Goal: Task Accomplishment & Management: Use online tool/utility

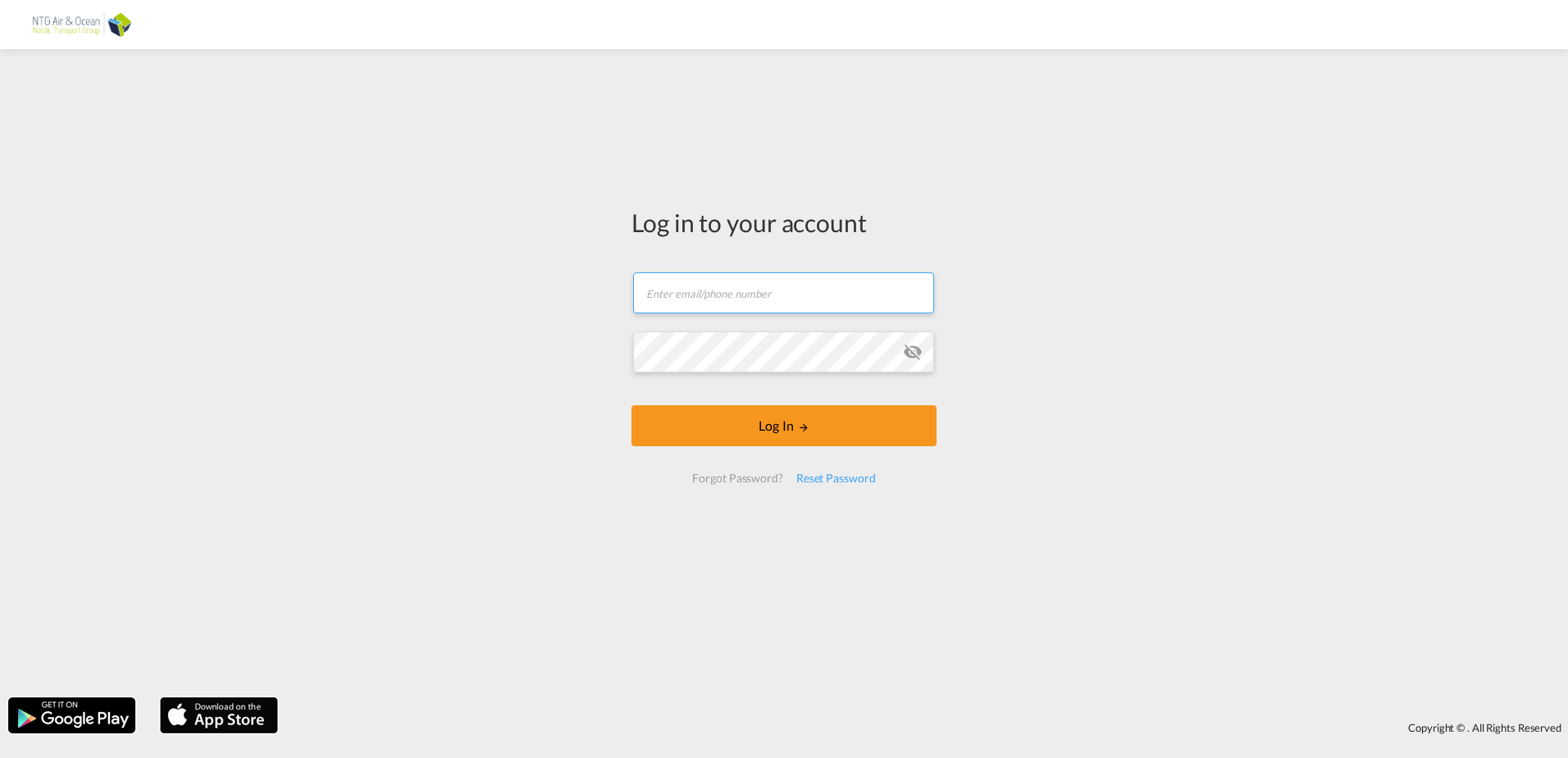
click at [793, 310] on input "text" at bounding box center [783, 293] width 301 height 41
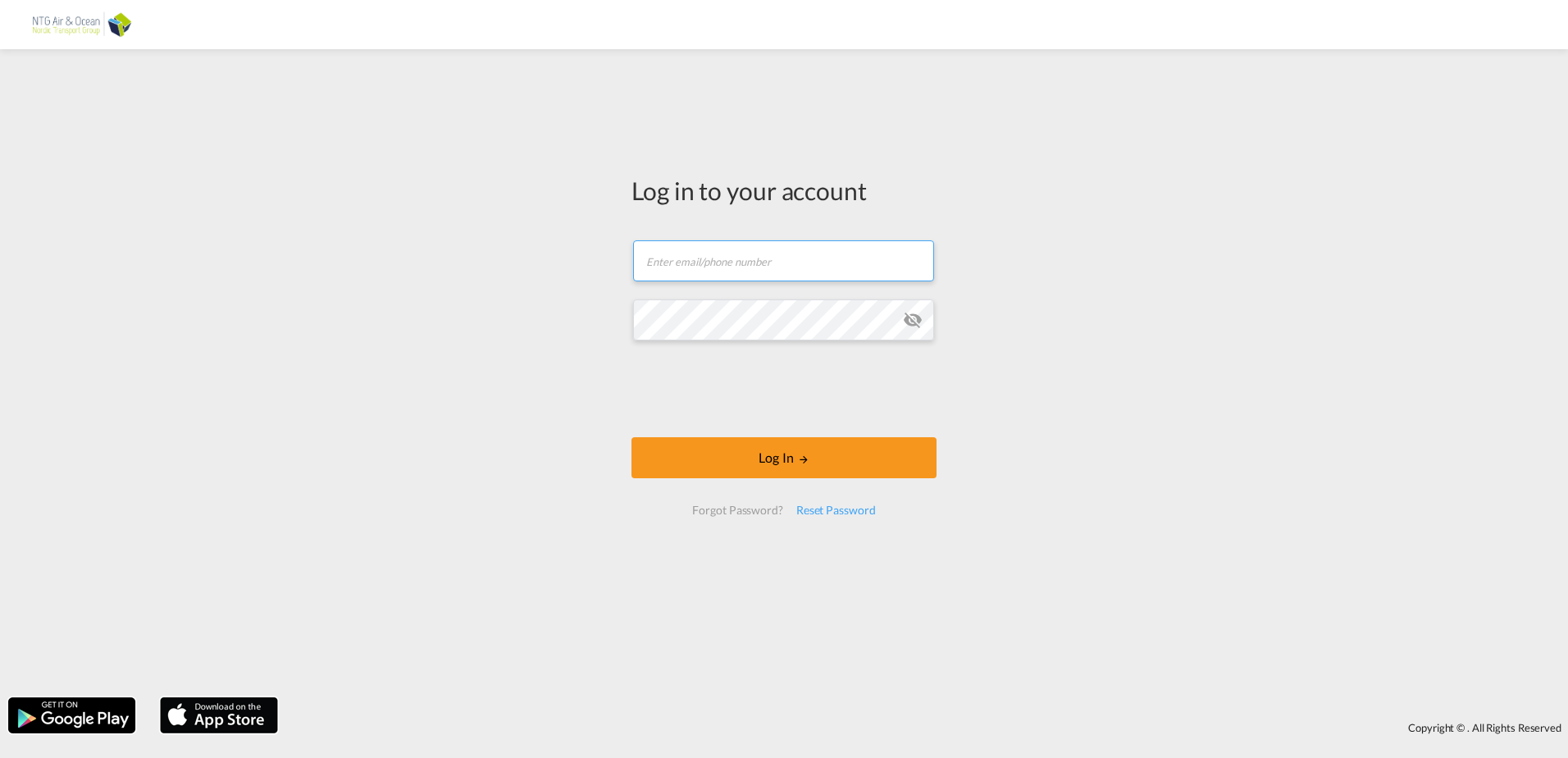
click at [701, 255] on input "text" at bounding box center [783, 261] width 301 height 41
type input "[EMAIL_ADDRESS][PERSON_NAME][DOMAIN_NAME]"
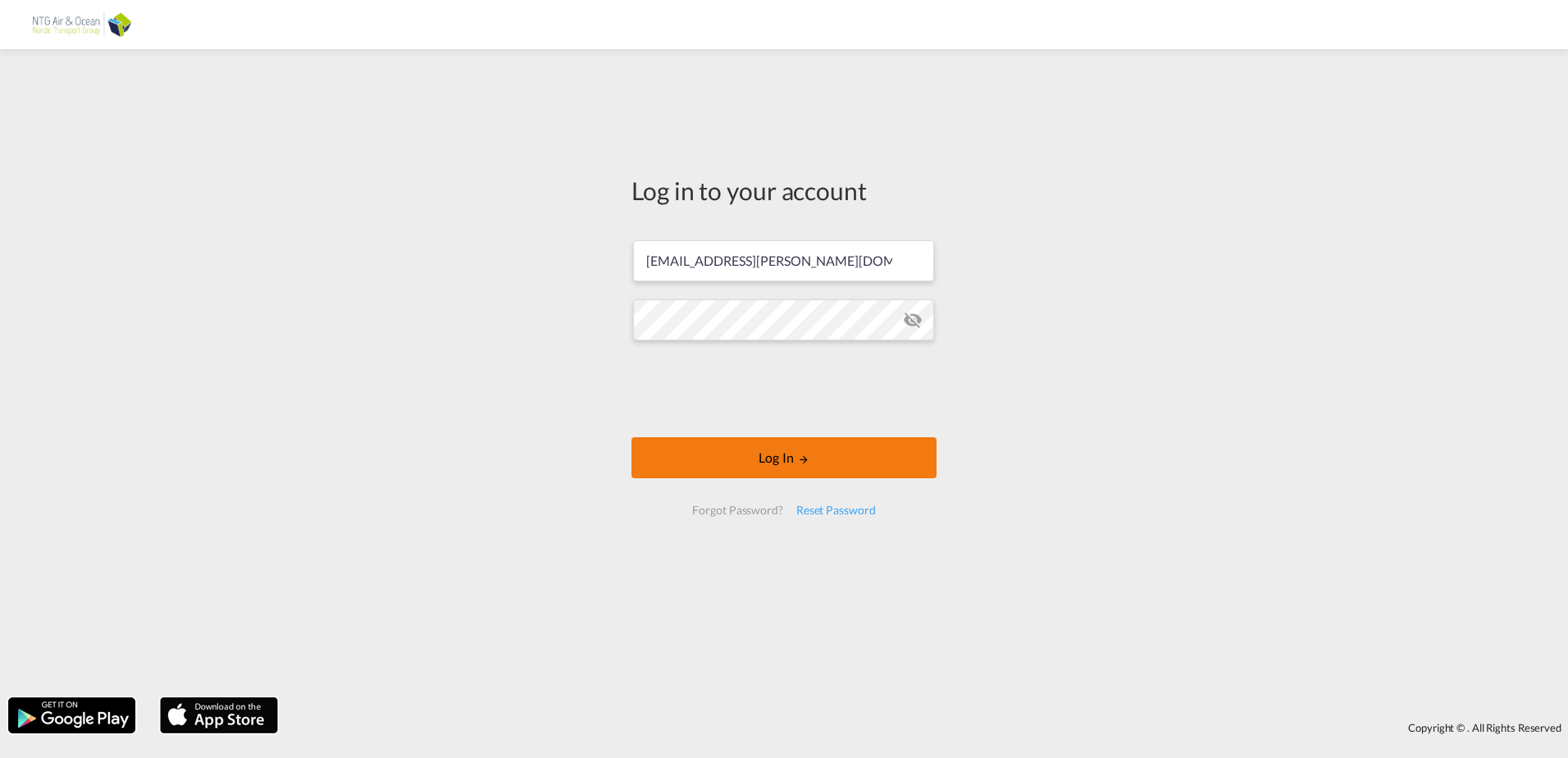
click at [787, 454] on button "Log In" at bounding box center [784, 457] width 305 height 41
